Goal: Transaction & Acquisition: Purchase product/service

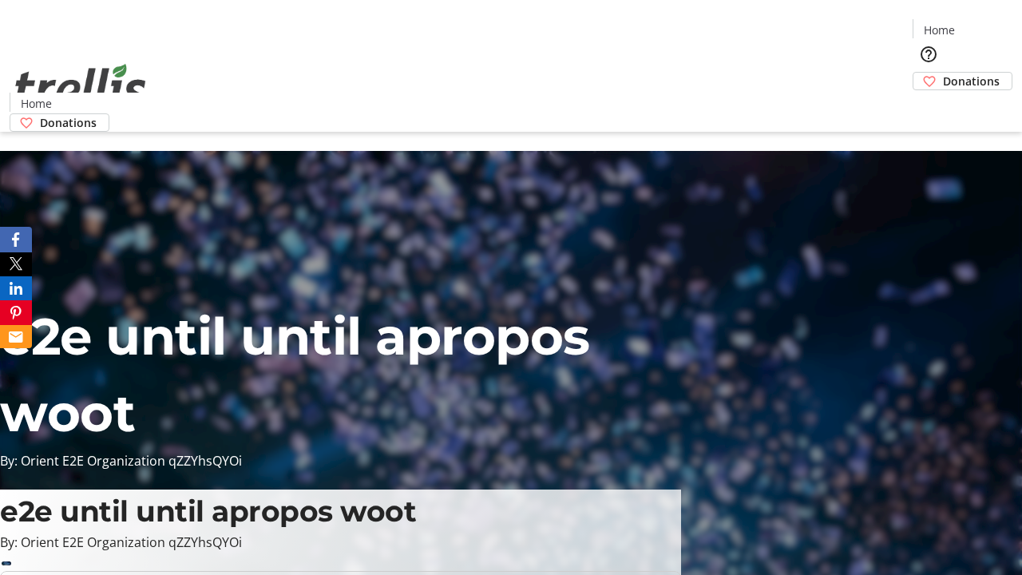
click at [943, 73] on span "Donations" at bounding box center [971, 81] width 57 height 17
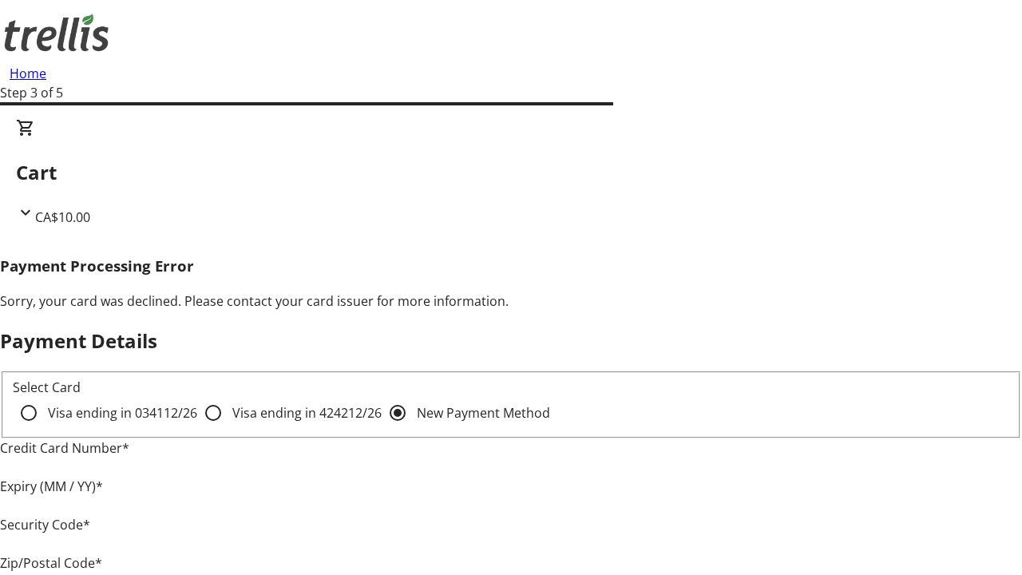
click at [197, 426] on input "Visa ending in 4242 12/26" at bounding box center [213, 413] width 32 height 32
radio input "true"
